Goal: Transaction & Acquisition: Purchase product/service

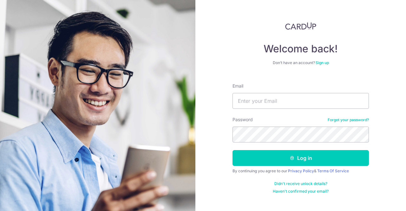
type input "[EMAIL_ADDRESS][DOMAIN_NAME]"
click at [391, 98] on div "Welcome back! Don’t have an account? Sign up Email leonardleng@gmail.com Passwo…" at bounding box center [300, 105] width 211 height 211
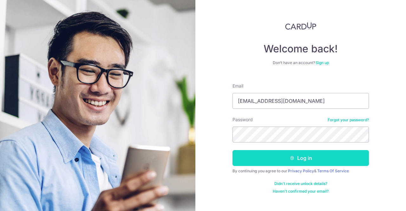
click at [300, 153] on button "Log in" at bounding box center [301, 158] width 136 height 16
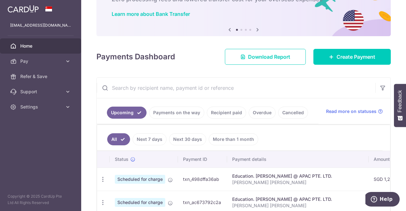
scroll to position [39, 0]
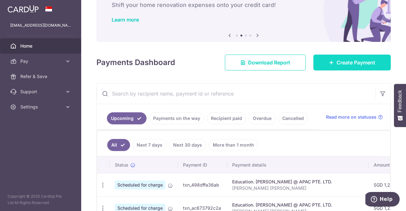
click at [341, 63] on span "Create Payment" at bounding box center [356, 63] width 39 height 8
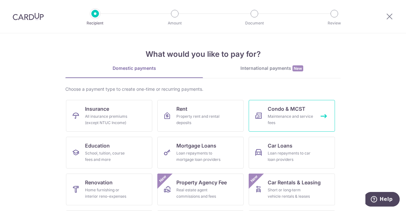
click at [274, 118] on div "Maintenance and service fees" at bounding box center [291, 119] width 46 height 13
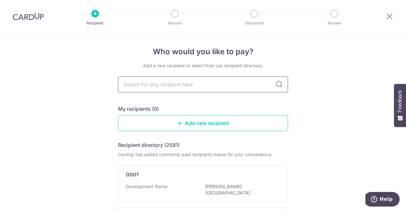
click at [183, 85] on input "text" at bounding box center [203, 84] width 170 height 16
click at [140, 127] on link "Add new recipient" at bounding box center [203, 123] width 170 height 16
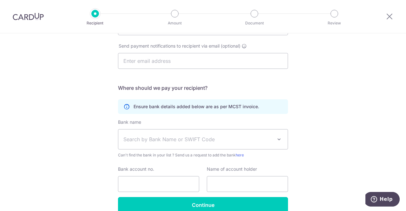
scroll to position [30, 0]
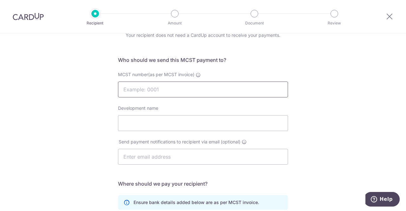
click at [192, 94] on input "MCST number(as per MCST invoice)" at bounding box center [203, 90] width 170 height 16
type input "4309"
click at [168, 125] on input "Development name" at bounding box center [203, 123] width 170 height 16
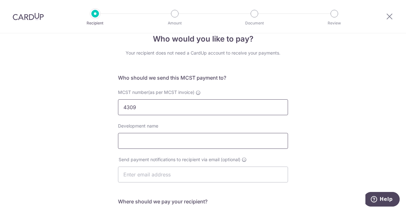
scroll to position [0, 0]
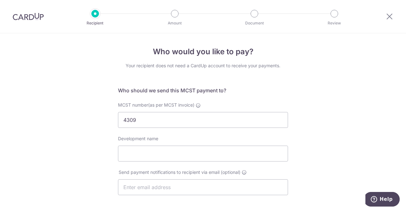
click at [393, 11] on div at bounding box center [389, 16] width 33 height 33
click at [393, 17] on icon at bounding box center [390, 16] width 8 height 8
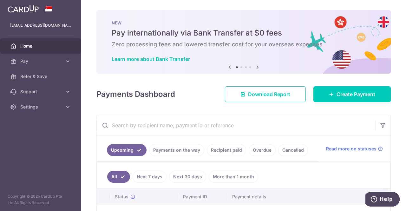
click at [262, 102] on div "× Pause Schedule Pause all future payments in this series Pause just this one p…" at bounding box center [243, 105] width 325 height 211
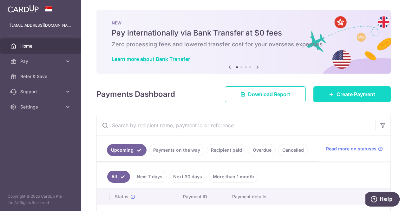
click at [345, 97] on span "Create Payment" at bounding box center [356, 94] width 39 height 8
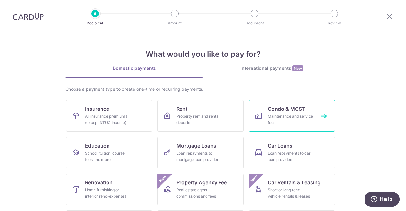
click at [273, 120] on div "Maintenance and service fees" at bounding box center [291, 119] width 46 height 13
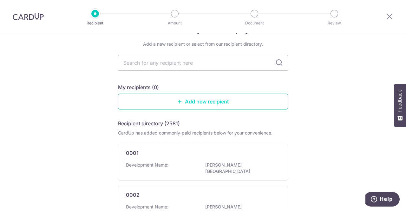
scroll to position [32, 0]
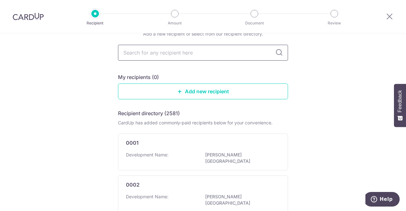
click at [178, 55] on input "text" at bounding box center [203, 53] width 170 height 16
type input "thomson grand"
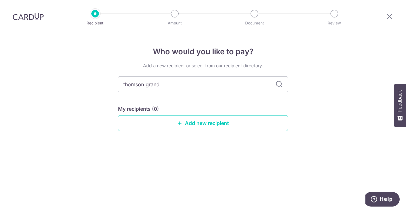
scroll to position [0, 0]
drag, startPoint x: 220, startPoint y: 81, endPoint x: 58, endPoint y: 80, distance: 161.8
click at [58, 80] on div "Who would you like to pay? Add a new recipient or select from our recipient dir…" at bounding box center [203, 122] width 406 height 178
click at [296, 142] on div "Who would you like to pay? Add a new recipient or select from our recipient dir…" at bounding box center [203, 122] width 406 height 178
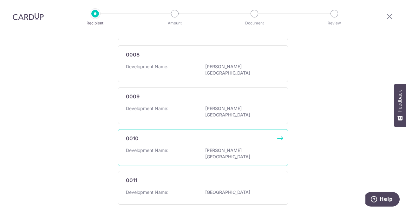
scroll to position [381, 0]
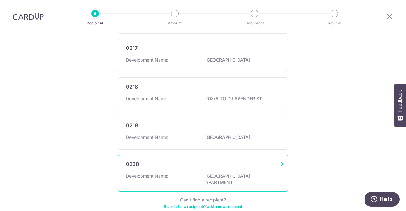
scroll to position [402, 0]
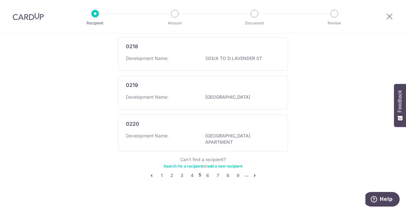
click at [247, 172] on li "..." at bounding box center [247, 176] width 4 height 8
click at [251, 172] on link "pager" at bounding box center [255, 176] width 8 height 8
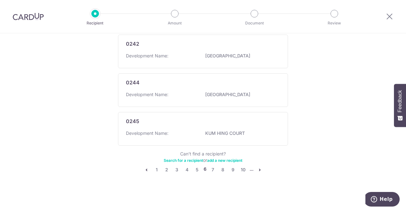
scroll to position [0, 0]
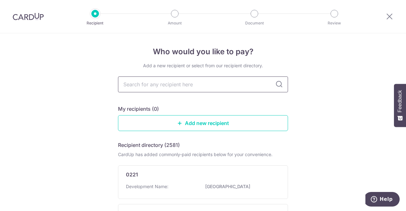
click at [180, 81] on input "text" at bounding box center [203, 84] width 170 height 16
click at [219, 107] on div "My recipients (0)" at bounding box center [203, 109] width 170 height 8
click at [176, 83] on input "text" at bounding box center [203, 84] width 170 height 16
type input "Thomson Grand"
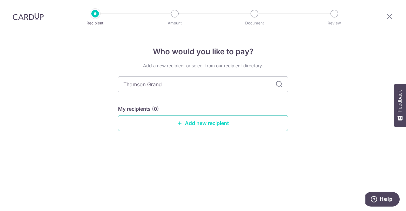
click at [197, 126] on link "Add new recipient" at bounding box center [203, 123] width 170 height 16
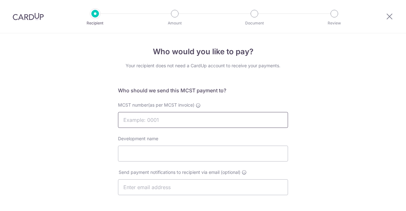
click at [185, 121] on input "MCST number(as per MCST invoice)" at bounding box center [203, 120] width 170 height 16
type input "4309"
click at [157, 159] on input "Development name" at bounding box center [203, 154] width 170 height 16
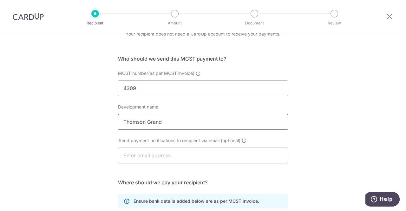
type input "Thomson Grand"
drag, startPoint x: 168, startPoint y: 152, endPoint x: 163, endPoint y: 151, distance: 4.3
click at [168, 152] on input "text" at bounding box center [203, 156] width 170 height 16
paste input "a4intl@singnet.com.sg"
type input "a4intl@singnet.com.sg"
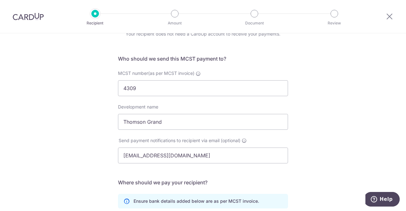
click at [81, 140] on div "Who would you like to pay? Your recipient does not need a CardUp account to rec…" at bounding box center [203, 170] width 406 height 336
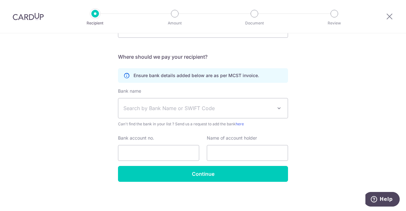
click at [185, 104] on span "Search by Bank Name or SWIFT Code" at bounding box center [197, 108] width 149 height 8
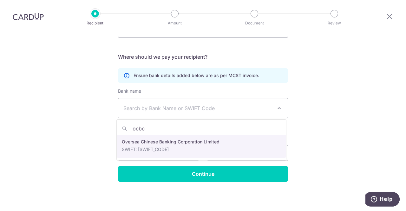
type input "ocbc"
select select "12"
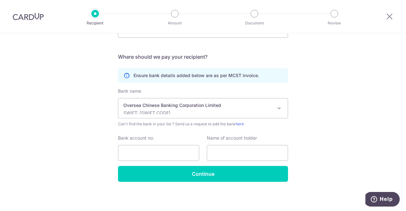
click at [111, 146] on div "Who would you like to pay? Your recipient does not need a CardUp account to rec…" at bounding box center [203, 44] width 406 height 336
click at [138, 159] on input "Bank account no." at bounding box center [158, 153] width 81 height 16
type input "695733428001"
click at [231, 144] on div "Name of account holder" at bounding box center [247, 148] width 81 height 26
click at [233, 148] on input "text" at bounding box center [247, 153] width 81 height 16
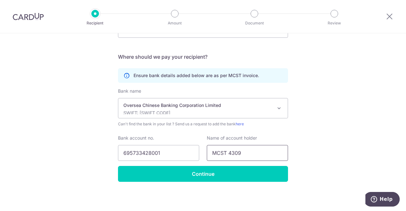
type input "MCST 4309"
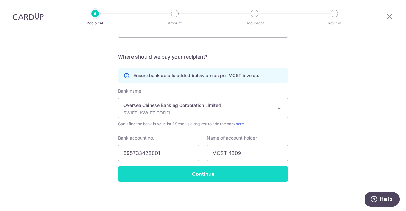
click at [225, 178] on input "Continue" at bounding box center [203, 174] width 170 height 16
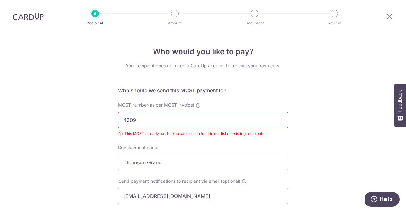
click at [383, 14] on div at bounding box center [389, 16] width 33 height 33
click at [388, 17] on icon at bounding box center [390, 16] width 8 height 8
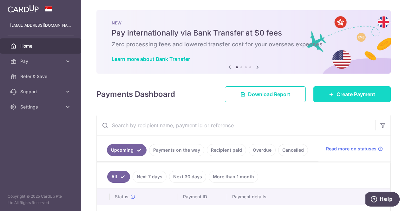
click at [319, 92] on link "Create Payment" at bounding box center [351, 94] width 77 height 16
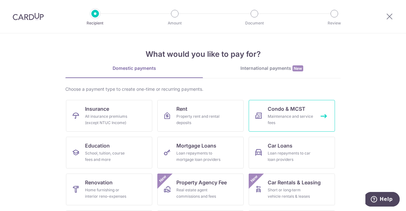
click at [265, 115] on link "Condo & MCST Maintenance and service fees" at bounding box center [292, 116] width 86 height 32
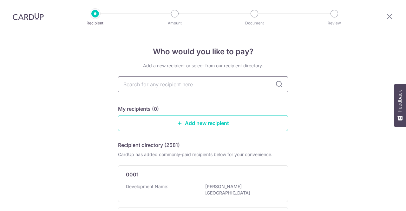
click at [165, 81] on input "text" at bounding box center [203, 84] width 170 height 16
type input "4309"
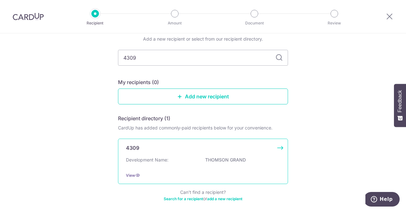
scroll to position [54, 0]
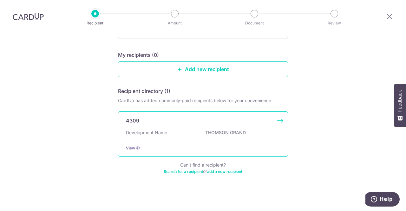
click at [153, 131] on p "Development Name:" at bounding box center [147, 132] width 43 height 6
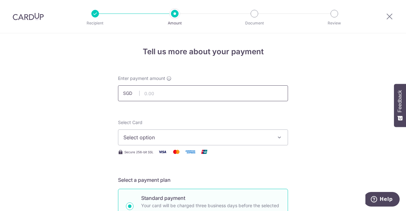
click at [163, 94] on input "text" at bounding box center [203, 93] width 170 height 16
type input "1,602.30"
click at [152, 133] on button "Select option" at bounding box center [203, 137] width 170 height 16
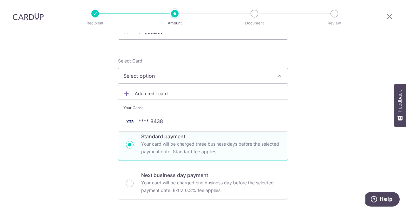
scroll to position [63, 0]
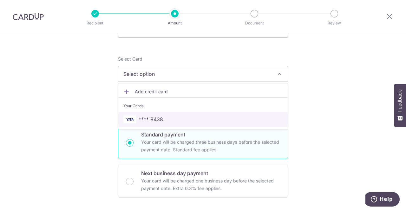
click at [214, 112] on link "**** 8438" at bounding box center [202, 119] width 169 height 15
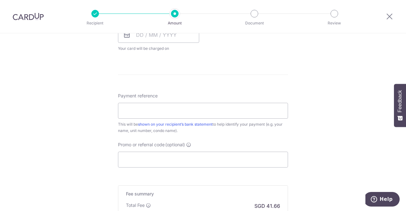
scroll to position [381, 0]
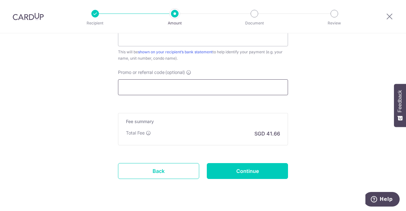
click at [164, 84] on input "Promo or referral code (optional)" at bounding box center [203, 87] width 170 height 16
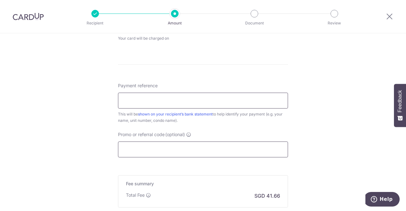
scroll to position [317, 0]
click at [162, 101] on input "Payment reference" at bounding box center [203, 102] width 170 height 16
paste input "25 SIN MING WALK #13-16"
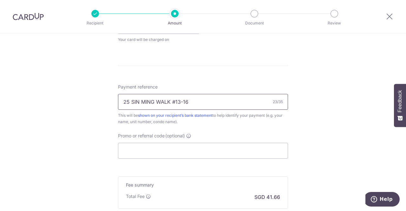
type input "25 SIN MING WALK #13-16"
click at [71, 114] on div "Tell us more about your payment Enter payment amount SGD 1,602.30 1602.30 Selec…" at bounding box center [203, 3] width 406 height 574
click at [182, 151] on input "Promo or referral code (optional)" at bounding box center [203, 151] width 170 height 16
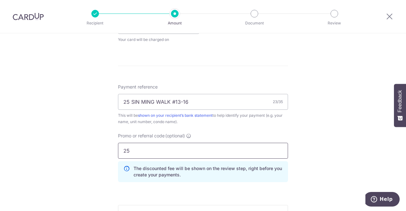
type input "2"
drag, startPoint x: 28, startPoint y: 134, endPoint x: 134, endPoint y: 178, distance: 115.2
click at [28, 134] on div "Tell us more about your payment Enter payment amount SGD 1,602.30 1602.30 Selec…" at bounding box center [203, 17] width 406 height 603
click at [155, 148] on input "OFF25" at bounding box center [203, 151] width 170 height 16
type input "OFF225"
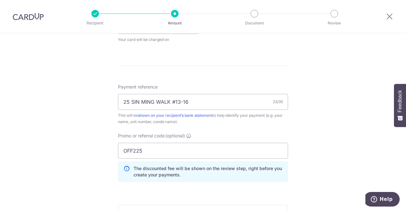
click at [33, 102] on div "Tell us more about your payment Enter payment amount SGD 1,602.30 1602.30 Selec…" at bounding box center [203, 17] width 406 height 603
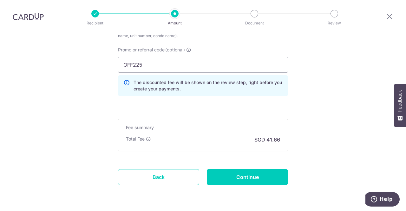
scroll to position [423, 0]
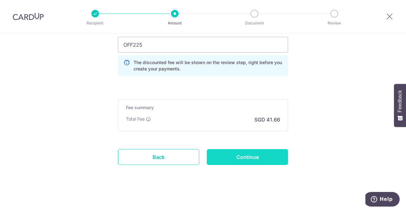
click at [267, 155] on input "Continue" at bounding box center [247, 157] width 81 height 16
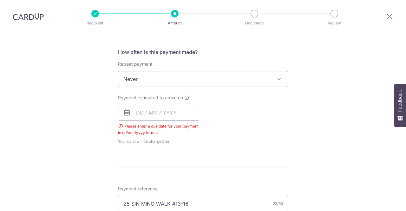
scroll to position [225, 0]
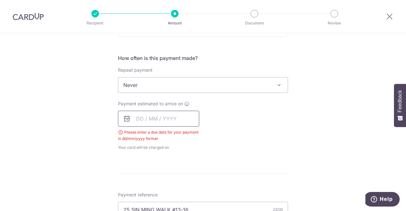
click at [143, 118] on input "text" at bounding box center [158, 119] width 81 height 16
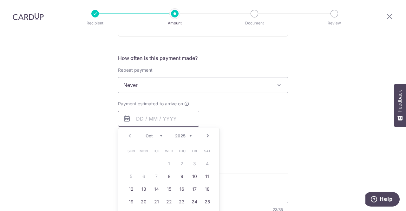
scroll to position [256, 0]
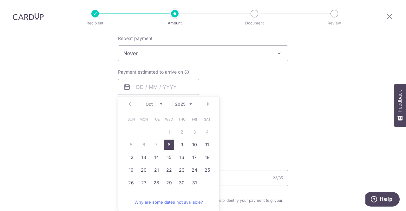
click at [169, 143] on link "8" at bounding box center [169, 145] width 10 height 10
type input "08/10/2025"
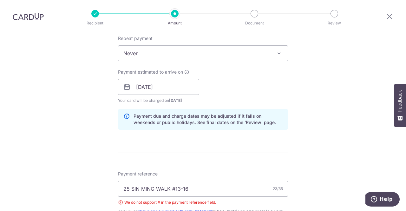
click at [303, 117] on div "Tell us more about your payment Enter payment amount SGD 1,602.30 1602.30 Selec…" at bounding box center [203, 95] width 406 height 637
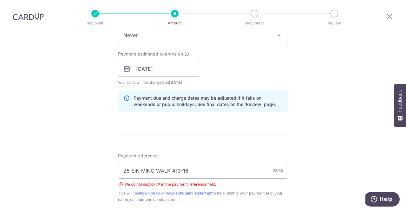
scroll to position [288, 0]
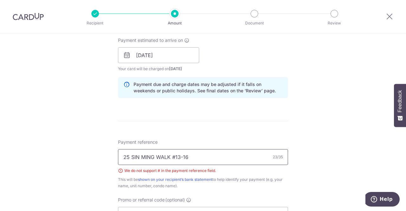
click at [171, 157] on input "25 SIN MING WALK #13-16" at bounding box center [203, 157] width 170 height 16
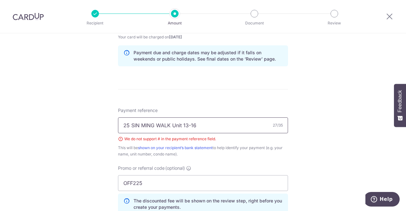
click at [121, 125] on input "25 SIN MING WALK Unit 13-16" at bounding box center [203, 125] width 170 height 16
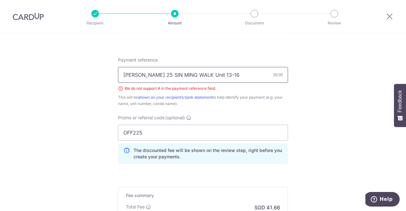
scroll to position [415, 0]
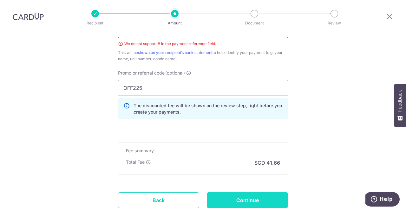
type input "Leonard 25 SIN MING WALK Unit 13-16"
click at [244, 200] on input "Continue" at bounding box center [247, 200] width 81 height 16
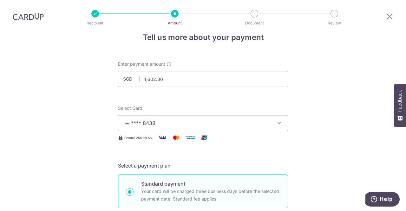
scroll to position [0, 0]
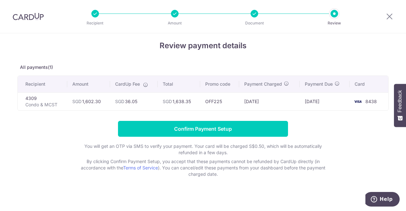
scroll to position [9, 0]
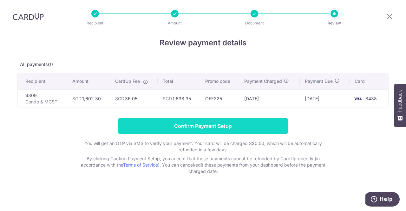
click at [219, 124] on input "Confirm Payment Setup" at bounding box center [203, 126] width 170 height 16
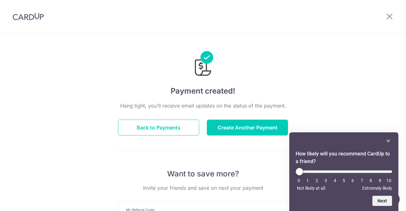
click at [376, 108] on div "Payment created! Hang tight, you’ll receive email updates on the status of the …" at bounding box center [203, 202] width 406 height 339
